Goal: Check status: Check status

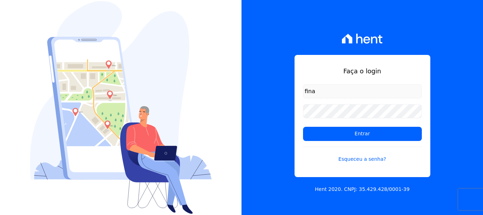
type input "financ.junco@gmail.com"
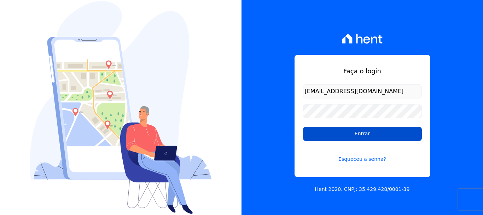
click at [362, 134] on input "Entrar" at bounding box center [362, 134] width 119 height 14
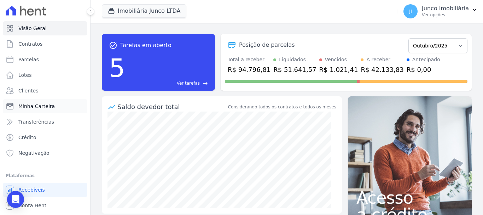
click at [43, 103] on span "Minha Carteira" at bounding box center [36, 106] width 36 height 7
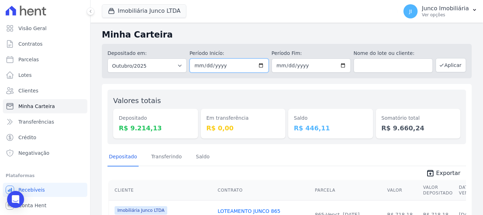
click at [260, 64] on input "[DATE]" at bounding box center [229, 65] width 79 height 14
type input "[DATE]"
click at [340, 65] on input "[DATE]" at bounding box center [311, 65] width 79 height 14
type input "[DATE]"
click at [444, 66] on button "Aplicar" at bounding box center [451, 65] width 30 height 14
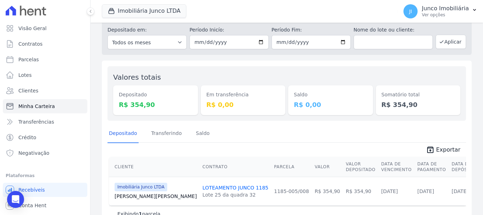
scroll to position [43, 0]
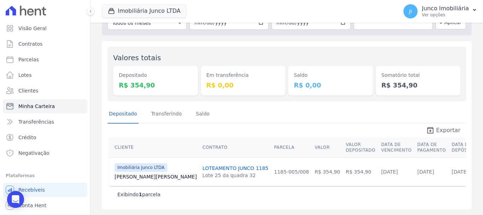
click at [443, 126] on span "Exportar" at bounding box center [448, 130] width 24 height 8
click at [433, 15] on p "Ver opções" at bounding box center [445, 15] width 47 height 6
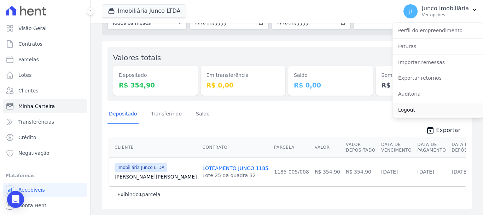
click at [404, 110] on link "Logout" at bounding box center [438, 109] width 91 height 13
